Goal: Obtain resource: Download file/media

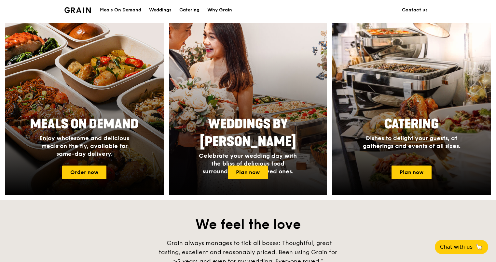
scroll to position [293, 0]
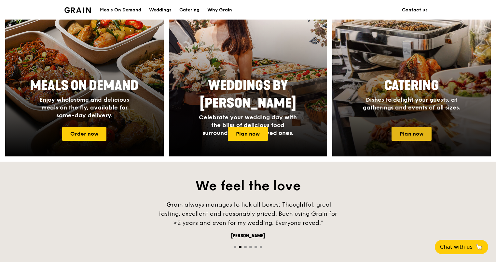
click at [414, 132] on link "Plan now" at bounding box center [411, 134] width 40 height 14
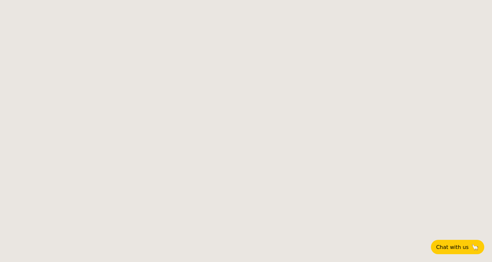
select select
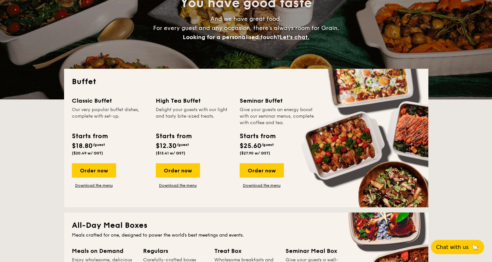
scroll to position [98, 0]
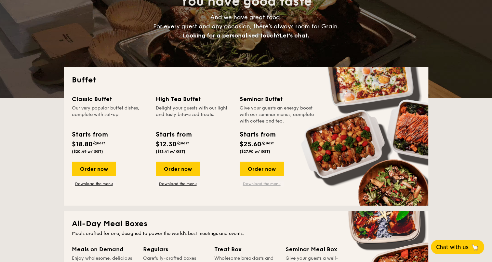
click at [264, 181] on link "Download the menu" at bounding box center [262, 183] width 44 height 5
